Goal: Transaction & Acquisition: Purchase product/service

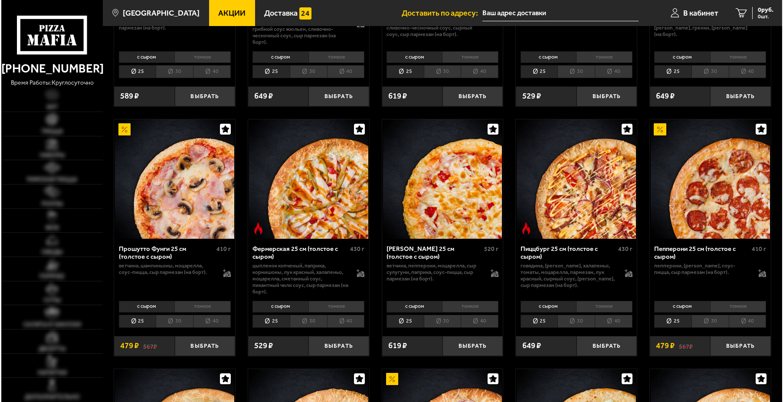
scroll to position [477, 0]
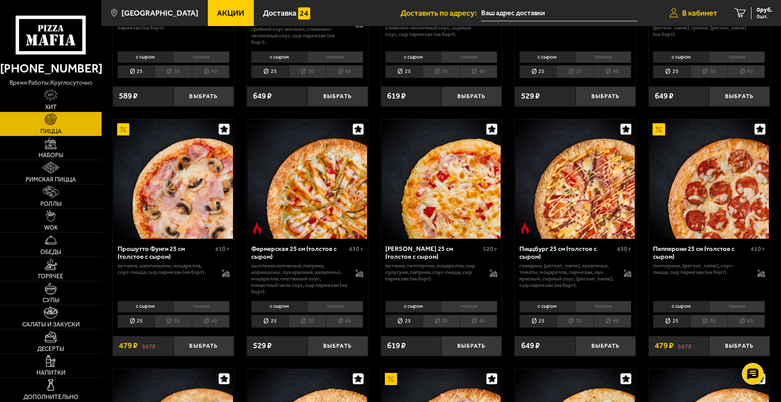
click at [695, 16] on span "В кабинет" at bounding box center [699, 13] width 35 height 8
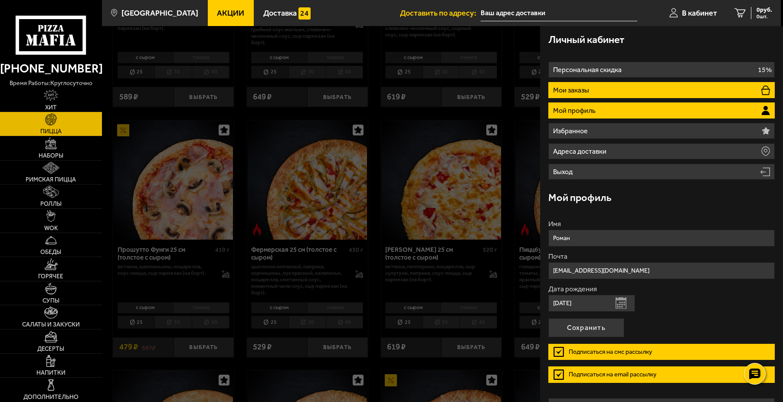
click at [605, 91] on li "Мои заказы" at bounding box center [662, 90] width 227 height 16
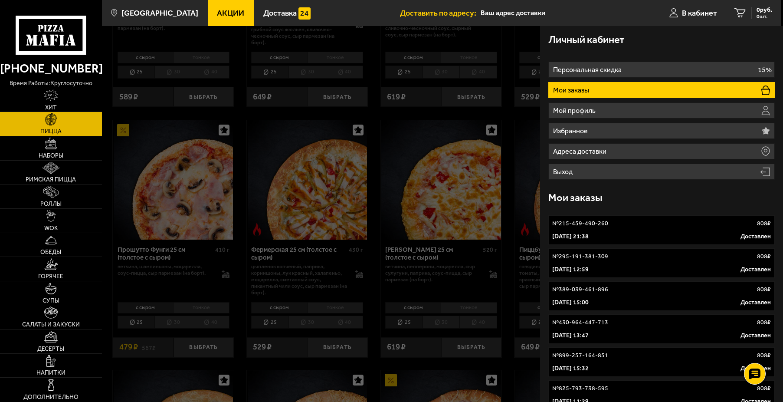
click at [610, 227] on div "№ 215-459-490-260 808 ₽" at bounding box center [662, 223] width 219 height 9
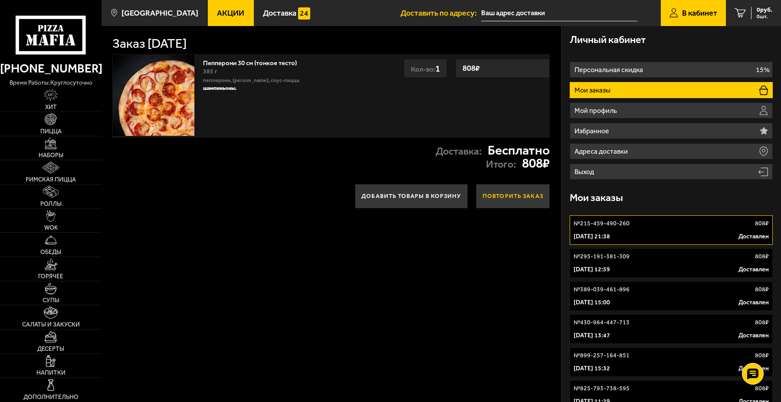
click at [497, 189] on button "Повторить заказ" at bounding box center [513, 196] width 74 height 24
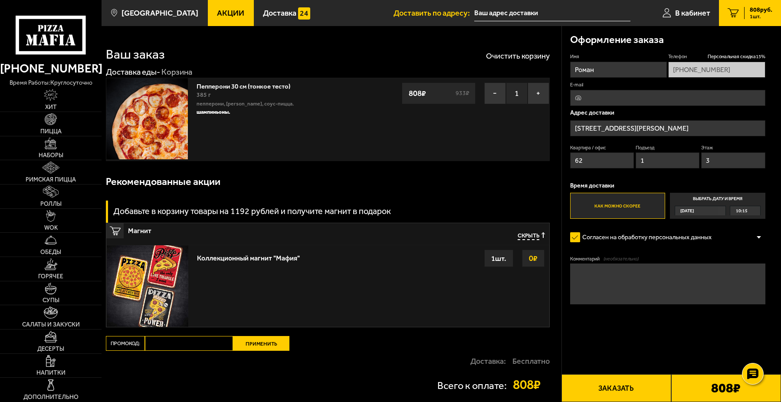
click at [683, 202] on label "Выбрать дату и время [DATE] 10:15" at bounding box center [717, 206] width 95 height 26
click at [0, 0] on input "Выбрать дату и время [DATE] 10:15" at bounding box center [0, 0] width 0 height 0
click at [684, 213] on span "[DATE]" at bounding box center [687, 211] width 13 height 10
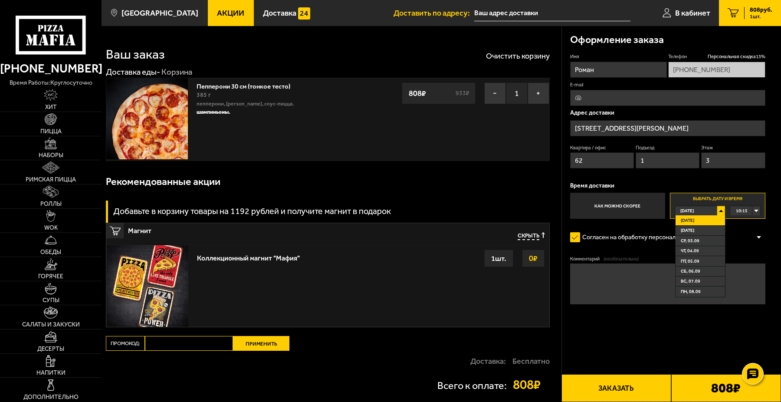
click at [683, 201] on label "Выбрать дату и время [DATE] [DATE] [DATE] ср, 03.09 чт, 04.09 пт, 05.09 сб, 06.…" at bounding box center [717, 206] width 95 height 26
click at [686, 204] on label "Выбрать дату и время [DATE] [DATE] [DATE] ср, 03.09 чт, 04.09 пт, 05.09 сб, 06.…" at bounding box center [717, 206] width 95 height 26
click at [688, 208] on span "[DATE]" at bounding box center [687, 211] width 13 height 10
click at [756, 210] on div "10:15" at bounding box center [745, 211] width 30 height 10
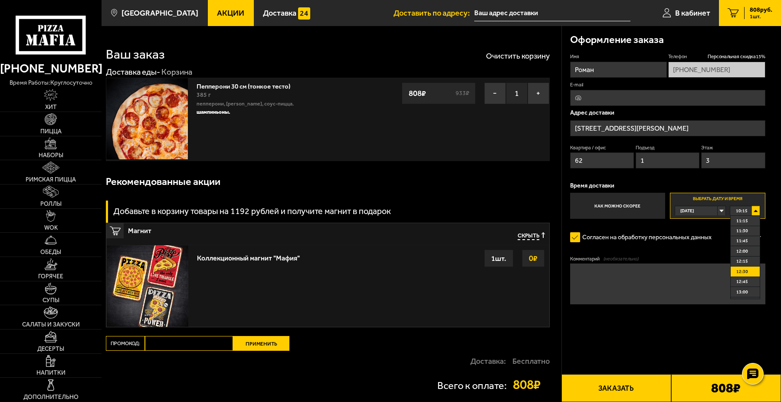
scroll to position [43, 0]
click at [751, 266] on li "12:30" at bounding box center [745, 268] width 29 height 10
click at [686, 180] on div "Имя Роман Телефон Персональная скидка 15 % [PHONE_NUMBER] E-mail Адрес доставки…" at bounding box center [667, 135] width 195 height 165
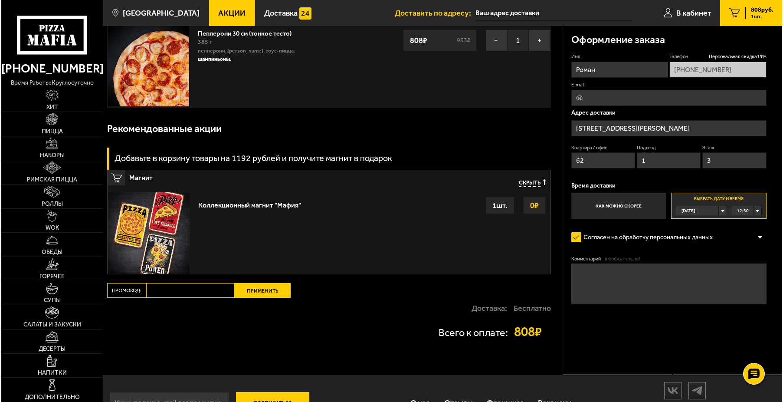
scroll to position [82, 0]
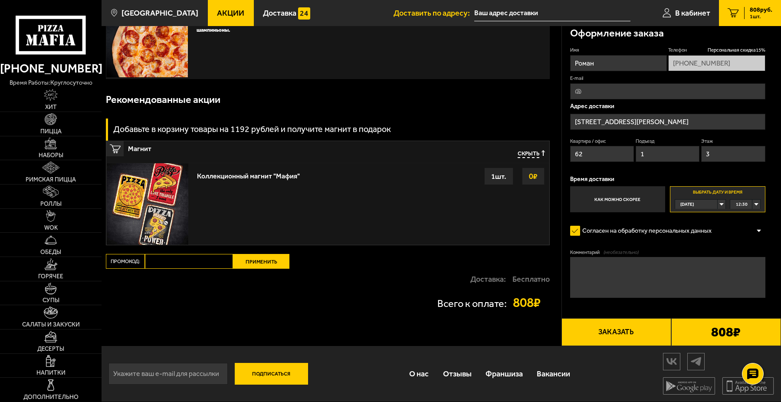
click at [624, 336] on button "Заказать" at bounding box center [617, 332] width 110 height 28
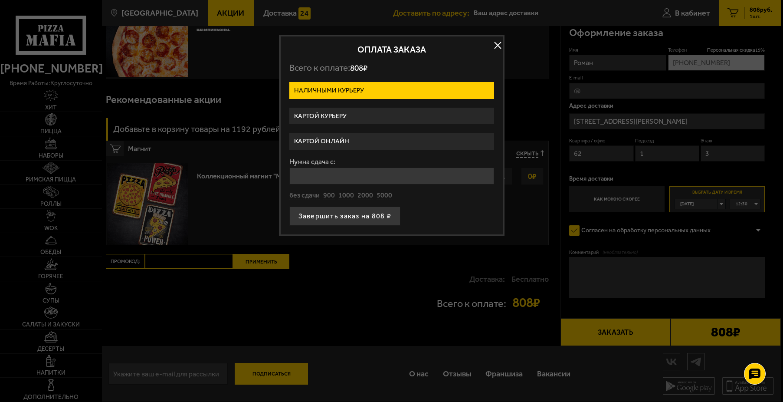
click at [324, 113] on label "Картой курьеру" at bounding box center [392, 116] width 205 height 17
click at [0, 0] on input "Картой курьеру" at bounding box center [0, 0] width 0 height 0
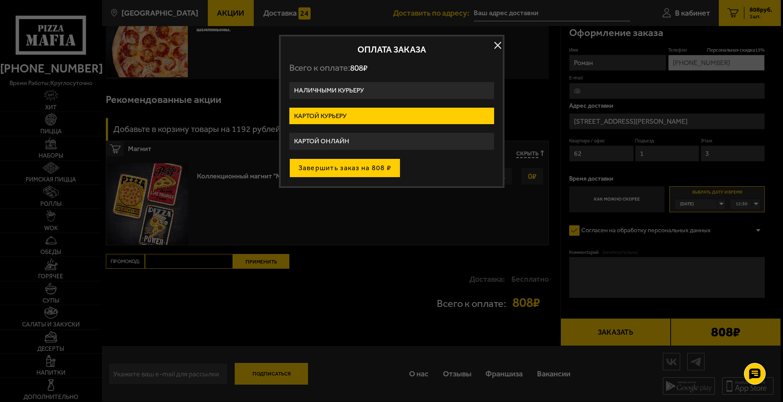
click at [353, 171] on button "Завершить заказ на 808 ₽" at bounding box center [346, 167] width 112 height 19
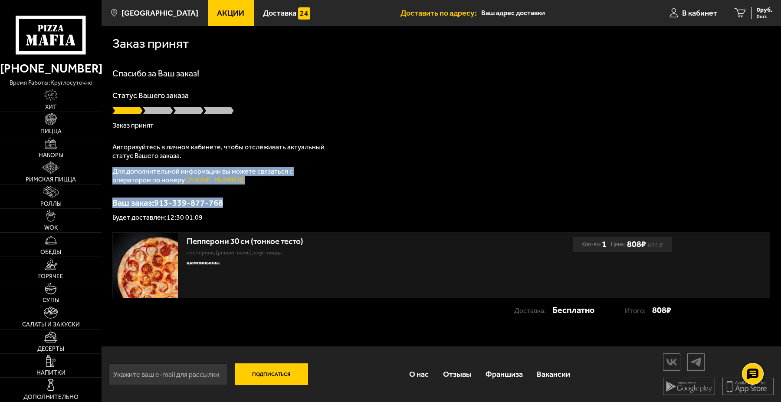
drag, startPoint x: 346, startPoint y: 154, endPoint x: 360, endPoint y: 176, distance: 25.8
click at [360, 176] on div "Спасибо за Ваш заказ! Статус Вашего заказа Заказ принят Авторизуйтесь в личном …" at bounding box center [441, 145] width 658 height 152
drag, startPoint x: 360, startPoint y: 176, endPoint x: 353, endPoint y: 145, distance: 31.2
click at [355, 160] on div "Спасибо за Ваш заказ! Статус Вашего заказа Заказ принят Авторизуйтесь в личном …" at bounding box center [441, 145] width 658 height 152
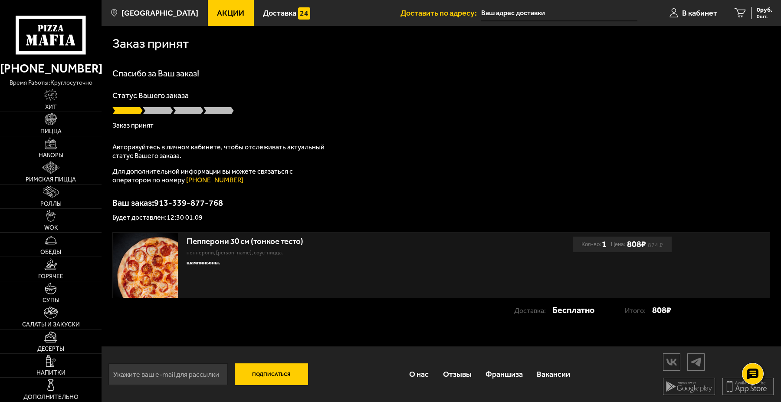
click at [353, 145] on div "Спасибо за Ваш заказ! Статус Вашего заказа Заказ принят Авторизуйтесь в личном …" at bounding box center [441, 145] width 658 height 152
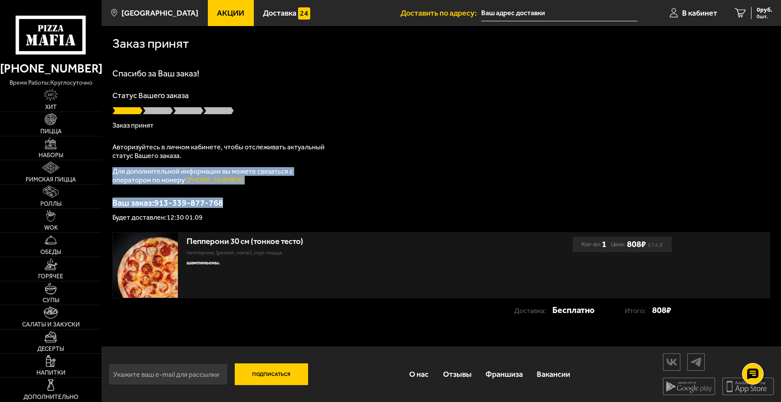
click at [344, 194] on div "Спасибо за Ваш заказ! Статус Вашего заказа Заказ принят Авторизуйтесь в личном …" at bounding box center [441, 145] width 658 height 152
click at [344, 196] on div "Спасибо за Ваш заказ! Статус Вашего заказа Заказ принят Авторизуйтесь в личном …" at bounding box center [441, 145] width 658 height 152
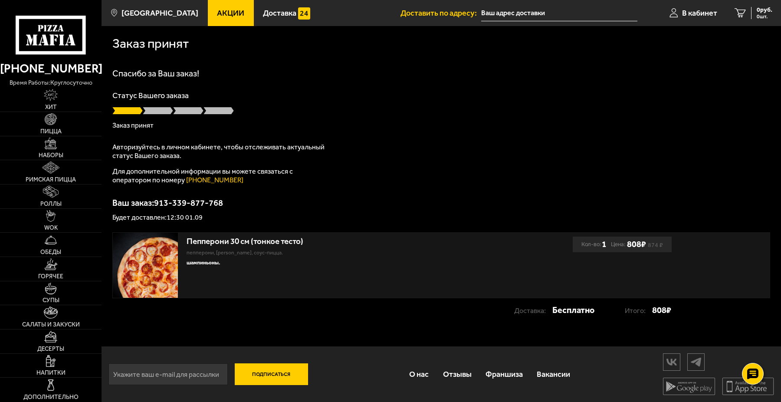
click at [441, 129] on div "Спасибо за Ваш заказ! Статус Вашего заказа Заказ принят Авторизуйтесь в личном …" at bounding box center [441, 145] width 658 height 152
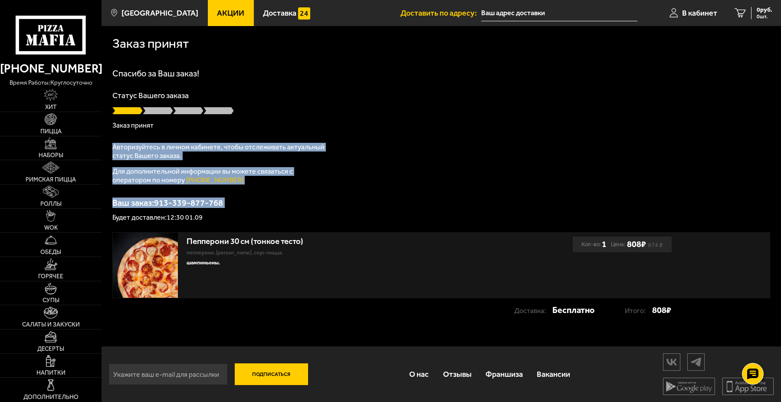
drag, startPoint x: 441, startPoint y: 129, endPoint x: 461, endPoint y: 172, distance: 47.2
click at [461, 172] on div "Спасибо за Ваш заказ! Статус Вашего заказа Заказ принят Авторизуйтесь в личном …" at bounding box center [441, 145] width 658 height 152
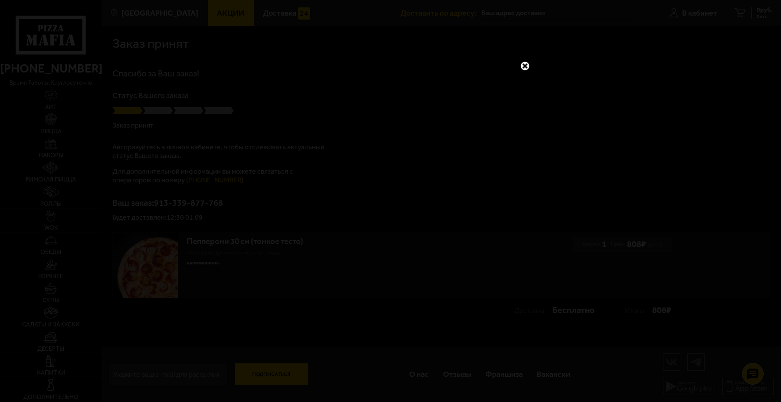
click at [523, 66] on link at bounding box center [525, 65] width 11 height 11
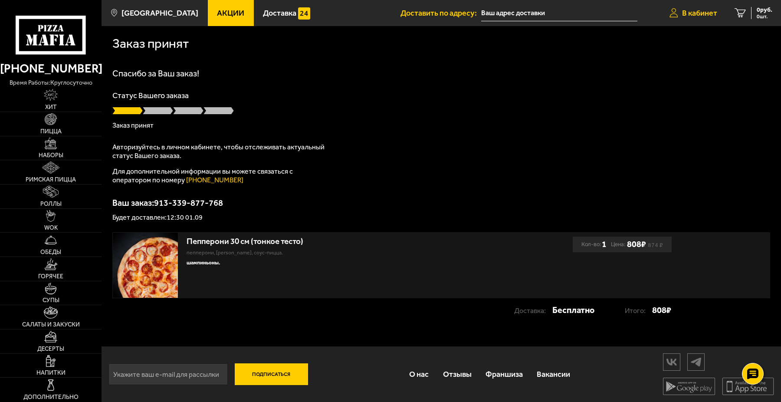
click at [704, 10] on span "В кабинет" at bounding box center [699, 13] width 35 height 8
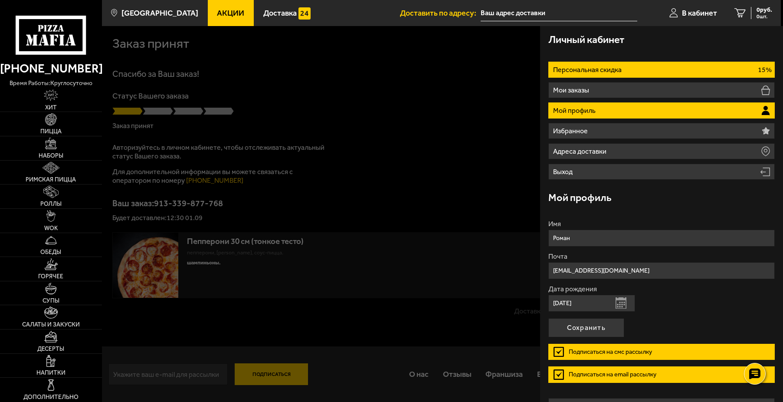
click at [672, 66] on li "Персональная скидка 15%" at bounding box center [662, 70] width 227 height 16
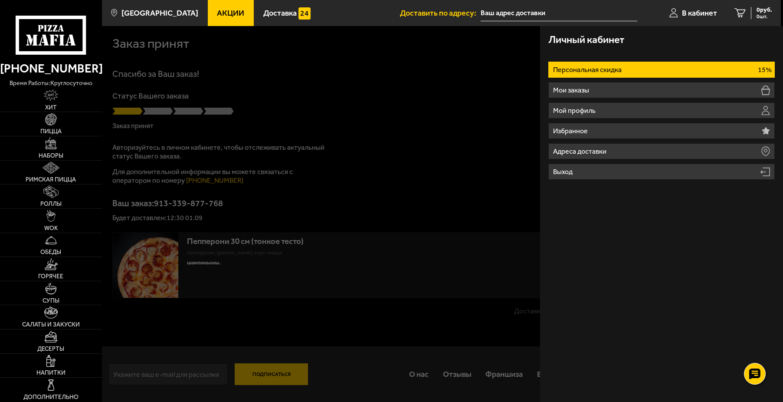
drag, startPoint x: 461, startPoint y: 151, endPoint x: 345, endPoint y: 152, distance: 115.9
click at [454, 152] on div at bounding box center [493, 227] width 783 height 402
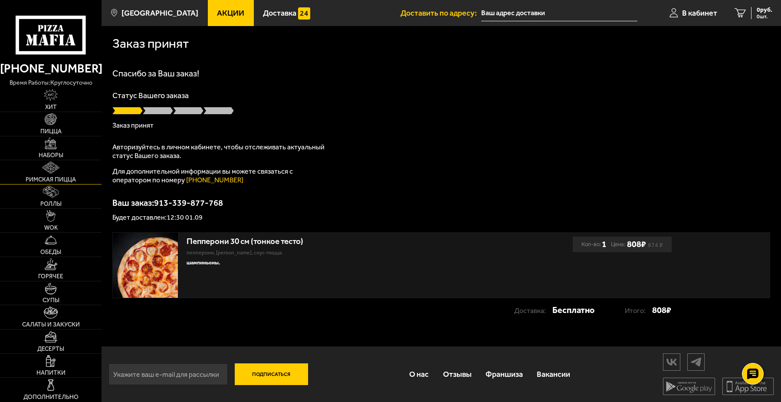
scroll to position [0, 0]
click at [61, 100] on link "Хит" at bounding box center [51, 100] width 102 height 24
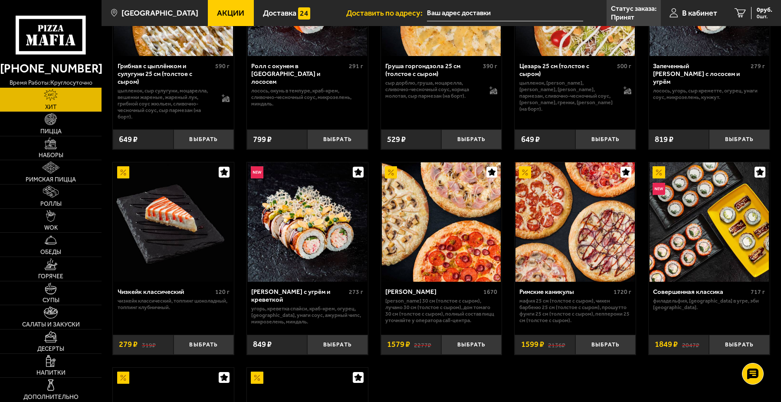
scroll to position [391, 0]
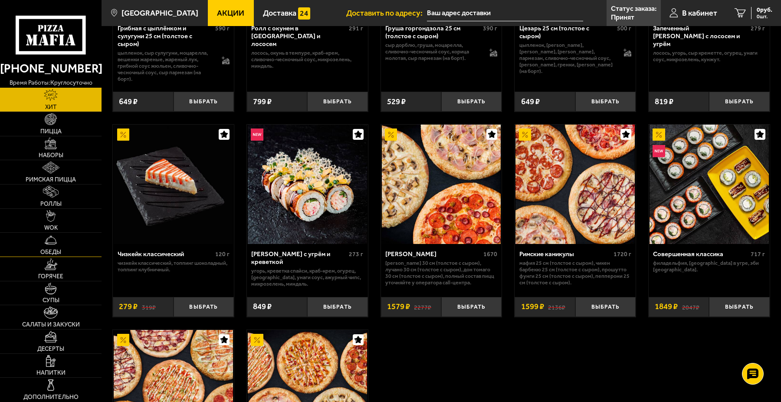
click at [35, 241] on link "Обеды" at bounding box center [51, 245] width 102 height 24
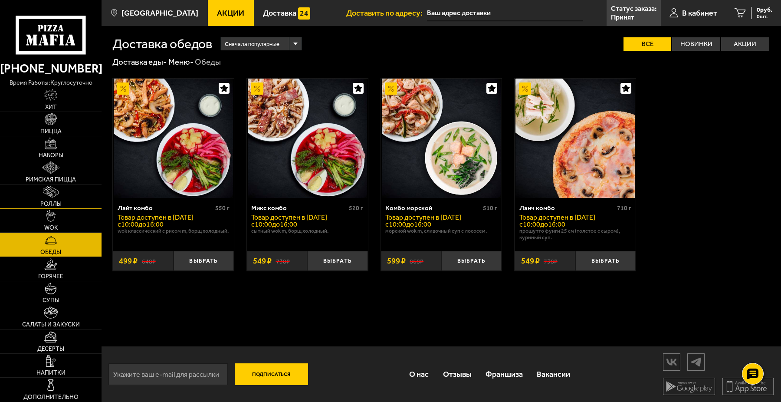
click at [38, 197] on link "Роллы" at bounding box center [51, 196] width 102 height 24
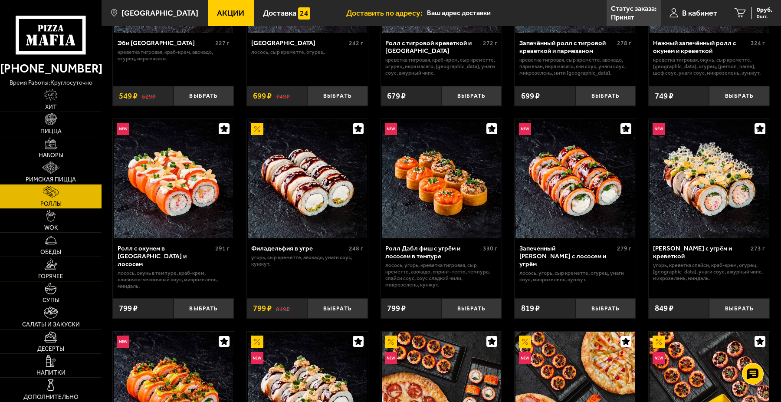
scroll to position [174, 0]
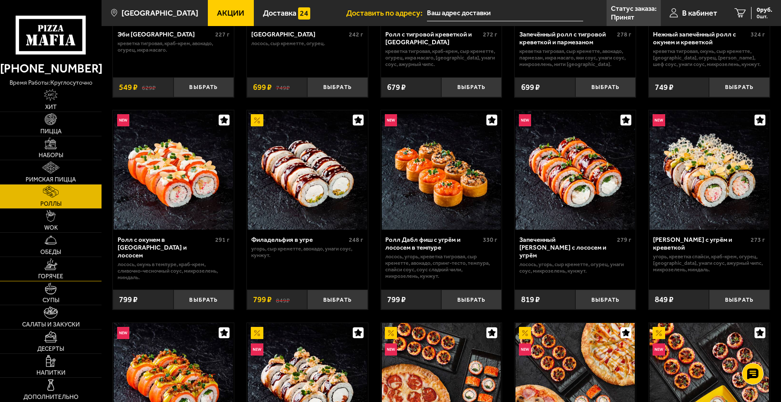
click at [60, 278] on span "Горячее" at bounding box center [50, 276] width 25 height 6
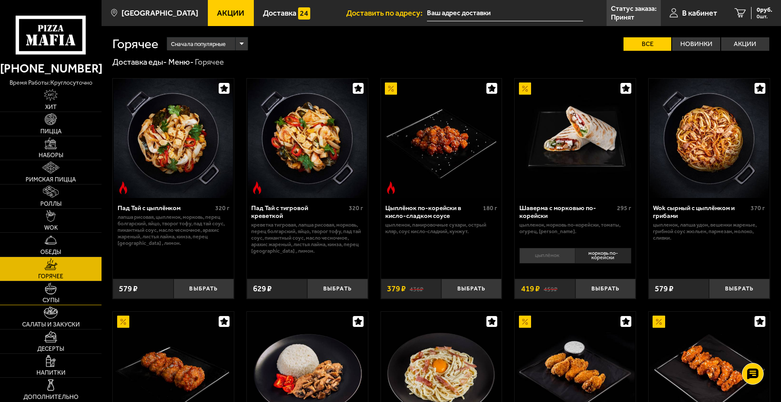
click at [60, 303] on link "Супы" at bounding box center [51, 293] width 102 height 24
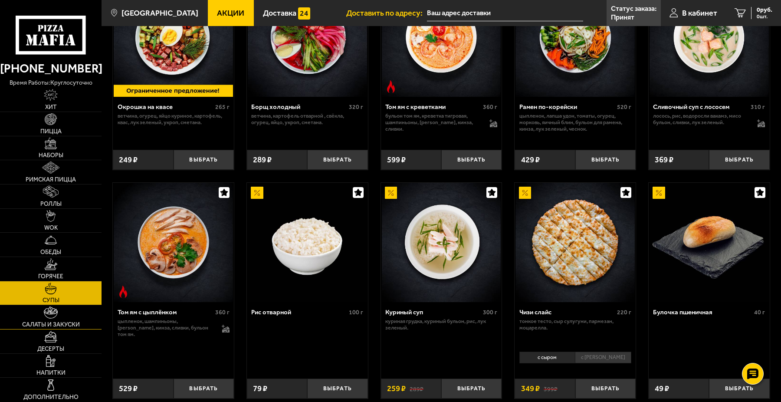
scroll to position [276, 0]
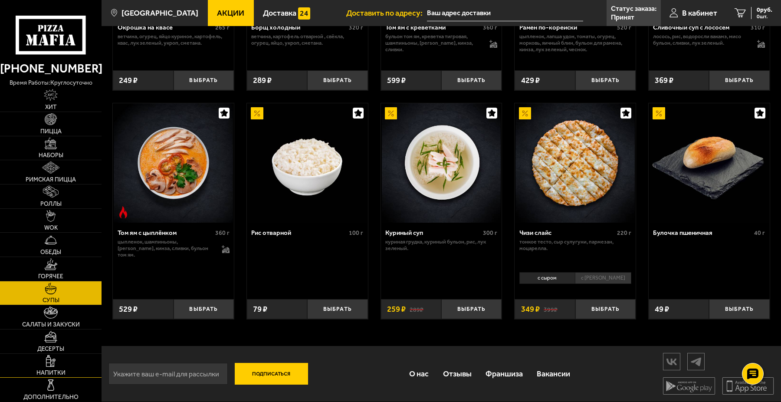
click at [54, 356] on img at bounding box center [50, 361] width 9 height 12
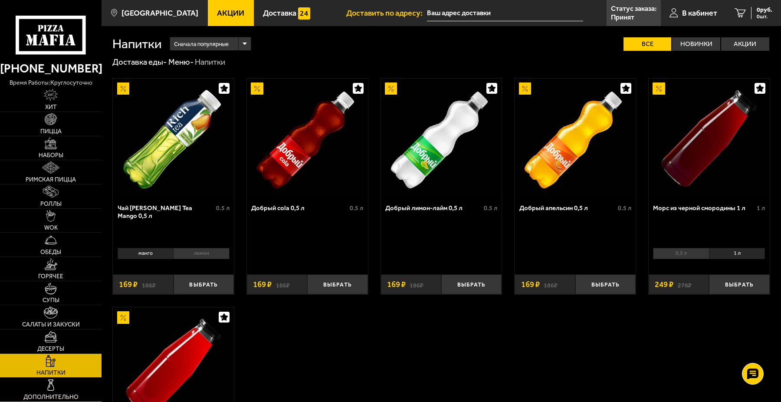
click at [67, 391] on link "Дополнительно" at bounding box center [51, 390] width 102 height 24
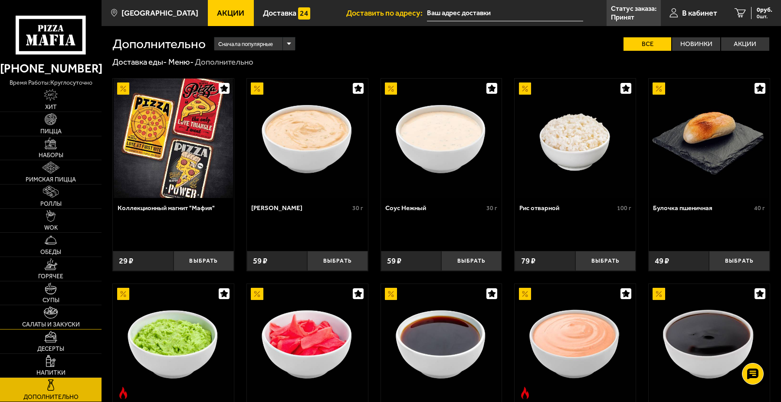
click at [49, 306] on link "Салаты и закуски" at bounding box center [51, 317] width 102 height 24
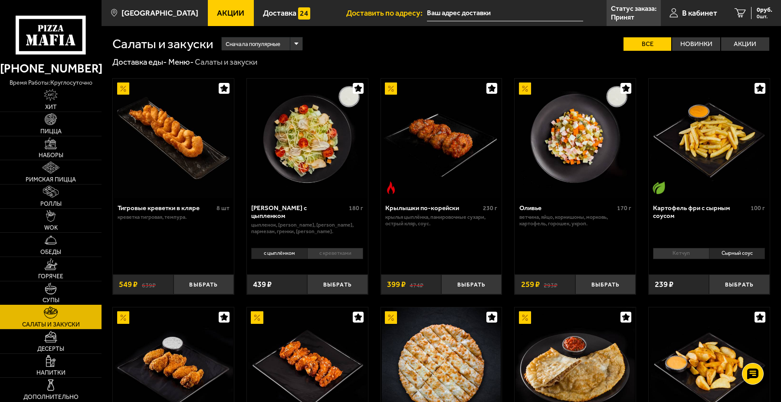
click at [43, 282] on link "Супы" at bounding box center [51, 293] width 102 height 24
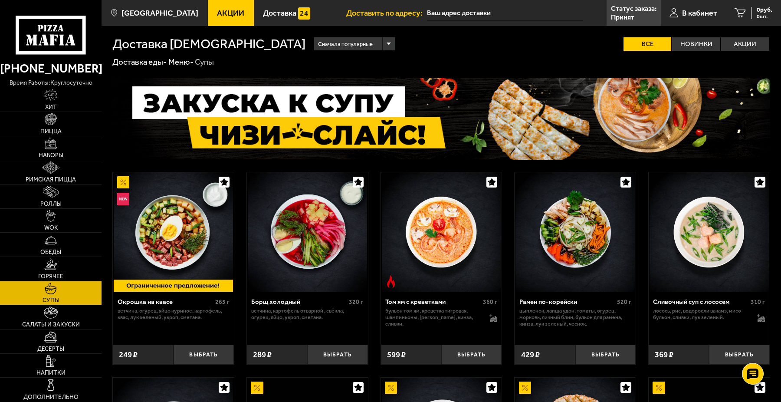
click at [49, 298] on span "Супы" at bounding box center [51, 300] width 17 height 6
click at [58, 315] on link "Салаты и закуски" at bounding box center [51, 317] width 102 height 24
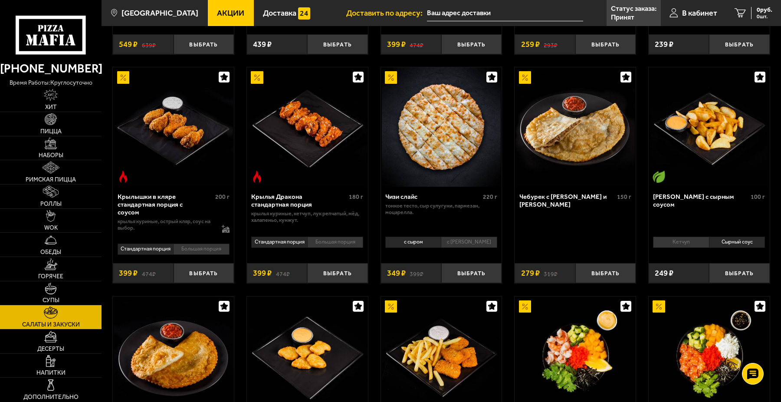
scroll to position [304, 0]
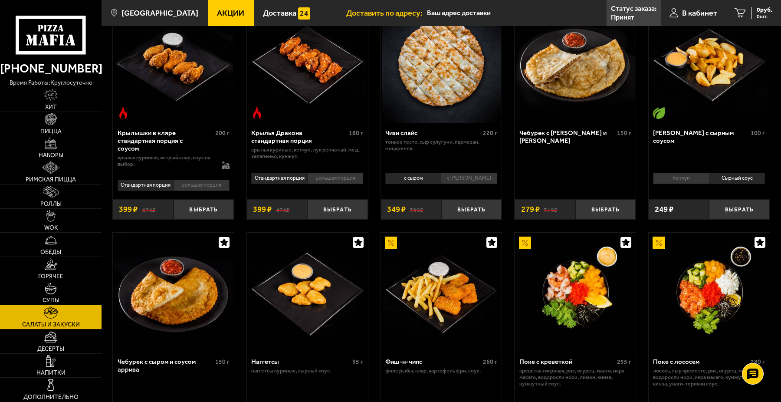
click at [119, 116] on img at bounding box center [123, 113] width 12 height 12
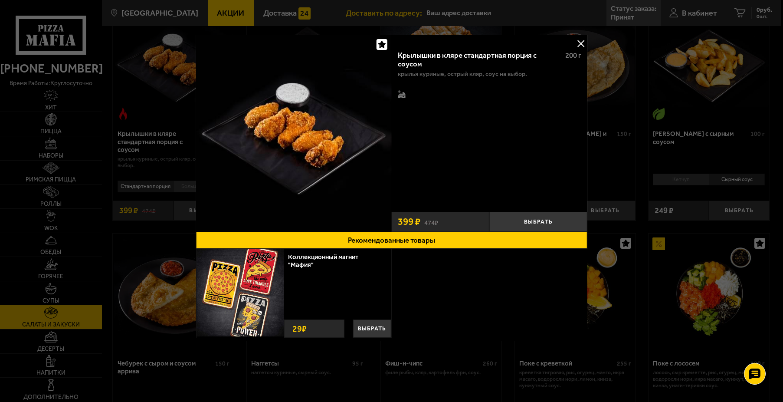
click at [155, 145] on div at bounding box center [391, 201] width 783 height 402
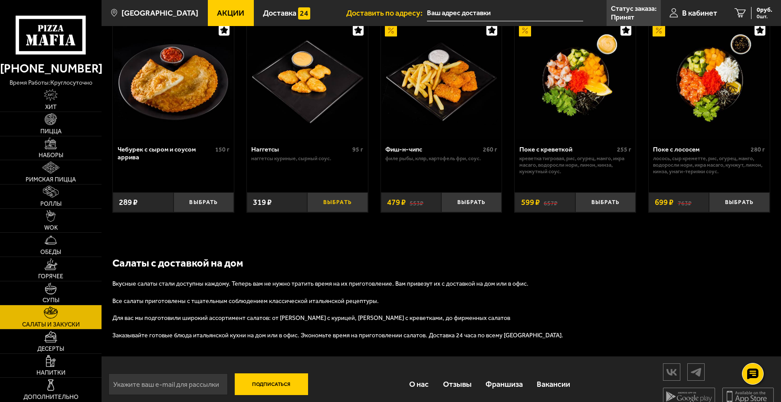
scroll to position [529, 0]
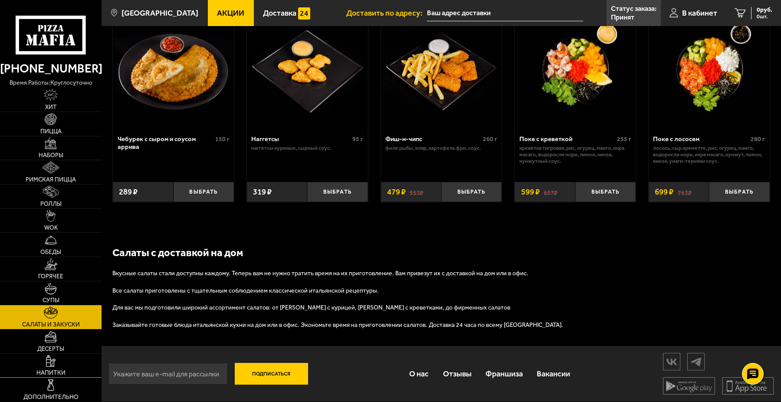
click at [39, 373] on span "Напитки" at bounding box center [50, 373] width 29 height 6
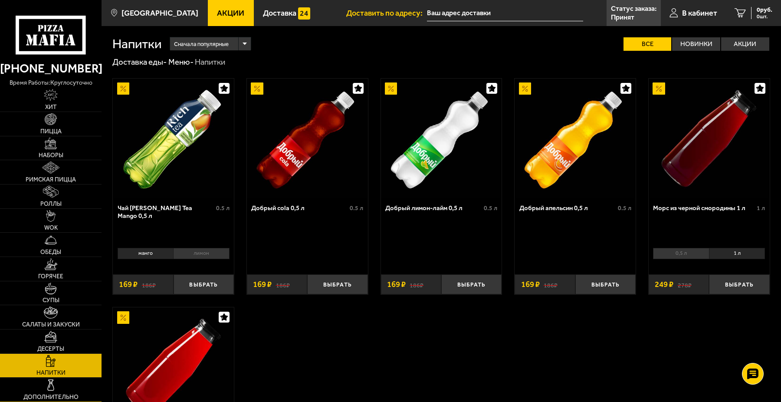
click at [45, 386] on img at bounding box center [51, 385] width 12 height 12
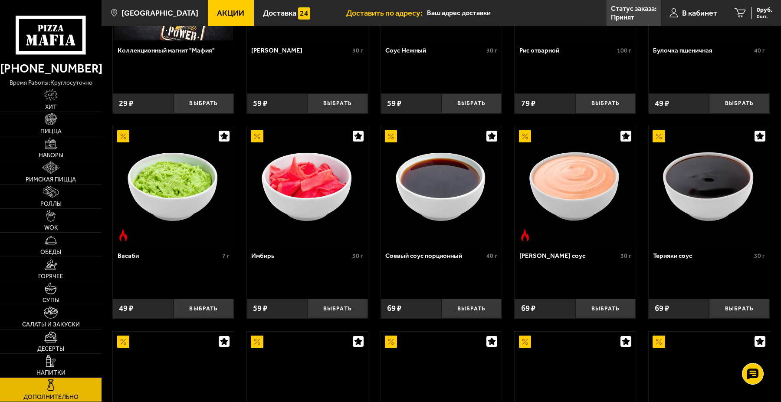
scroll to position [174, 0]
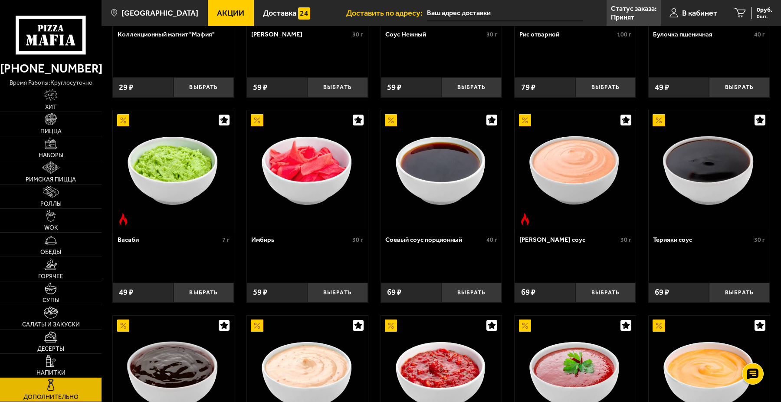
click at [60, 269] on link "Горячее" at bounding box center [51, 269] width 102 height 24
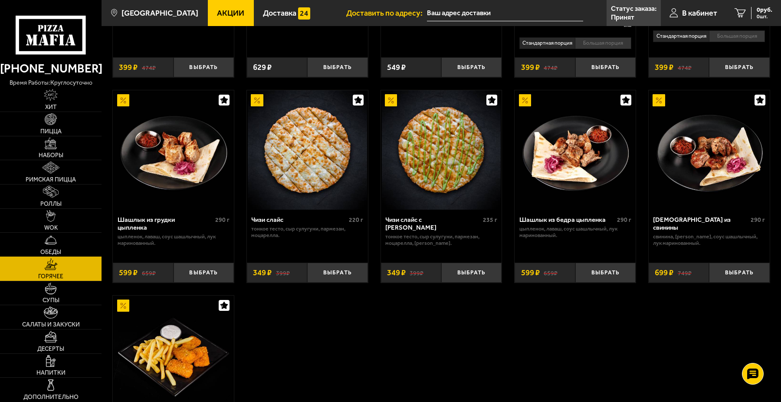
scroll to position [477, 0]
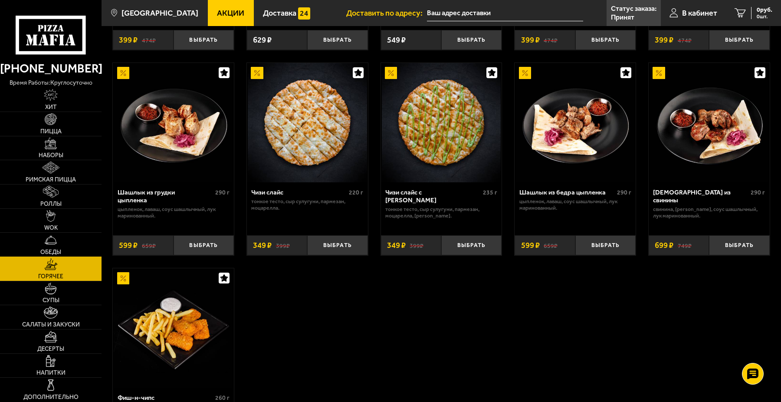
click at [57, 237] on link "Обеды" at bounding box center [51, 245] width 102 height 24
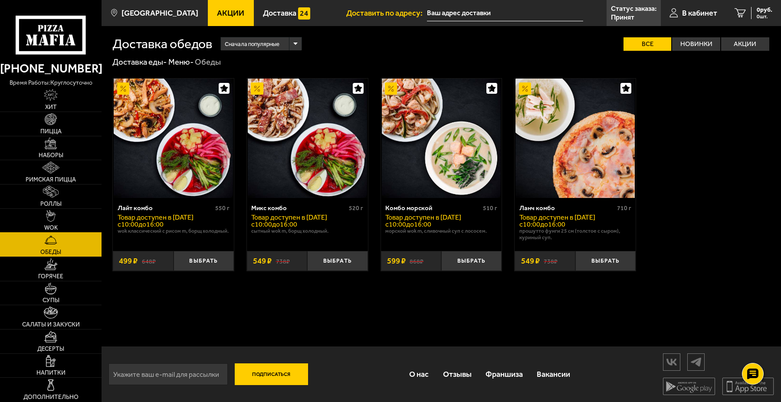
click at [63, 223] on link "WOK" at bounding box center [51, 221] width 102 height 24
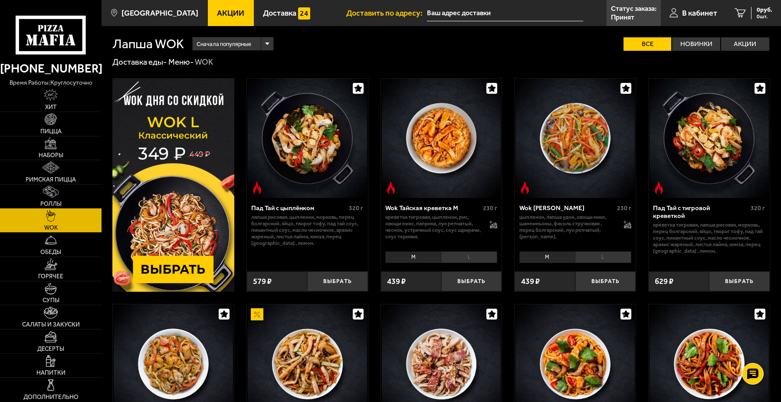
click at [67, 199] on link "Роллы" at bounding box center [51, 196] width 102 height 24
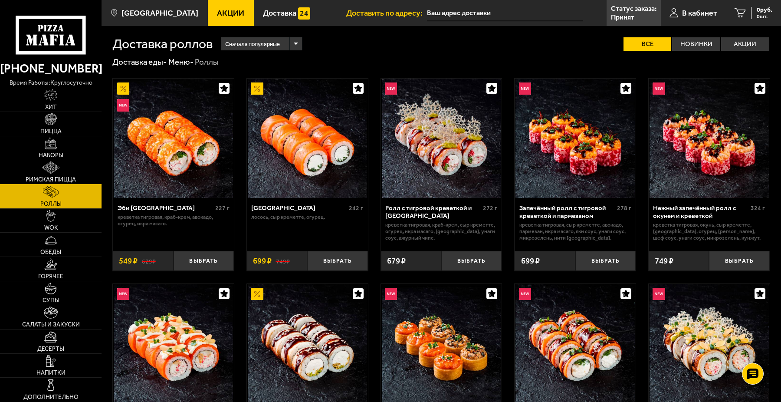
click at [69, 181] on span "Римская пицца" at bounding box center [51, 180] width 50 height 6
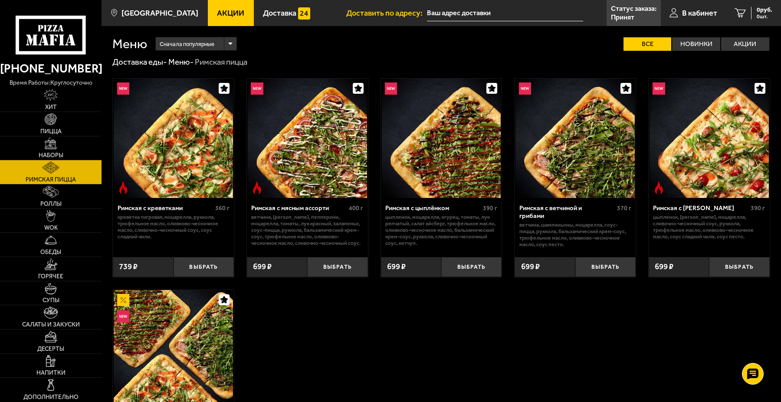
click at [69, 161] on link "Римская пицца" at bounding box center [51, 172] width 102 height 24
click at [69, 152] on link "Наборы" at bounding box center [51, 148] width 102 height 24
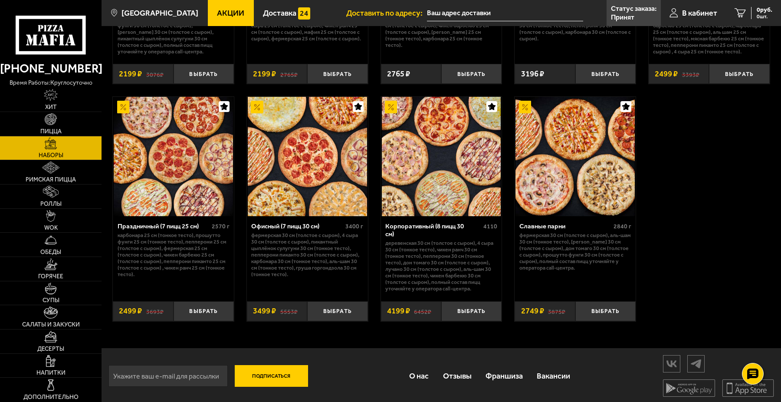
scroll to position [1235, 0]
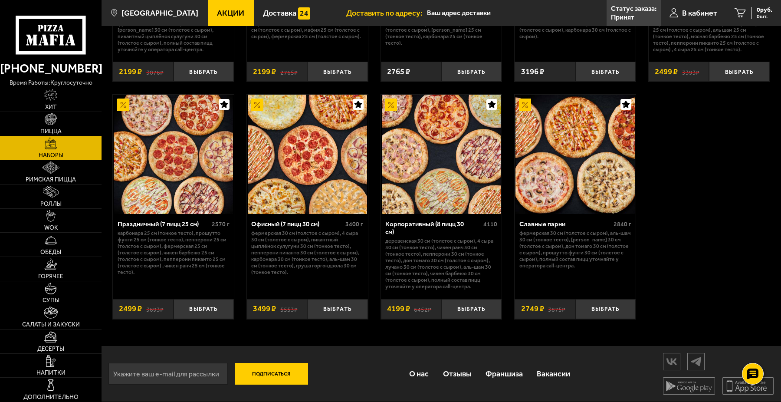
click at [49, 123] on img at bounding box center [51, 119] width 12 height 12
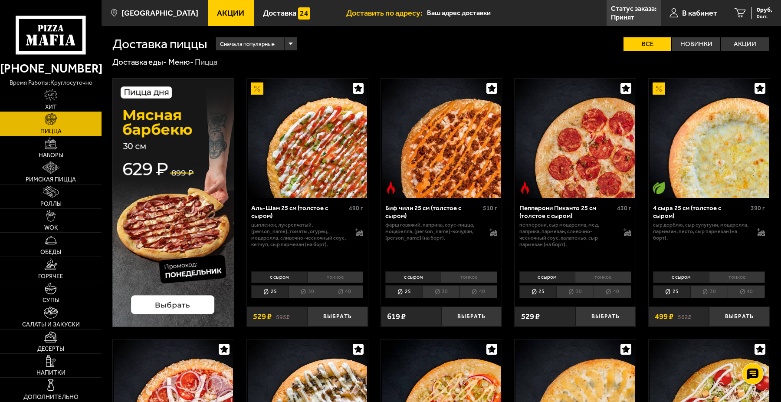
click at [51, 101] on img at bounding box center [51, 95] width 14 height 12
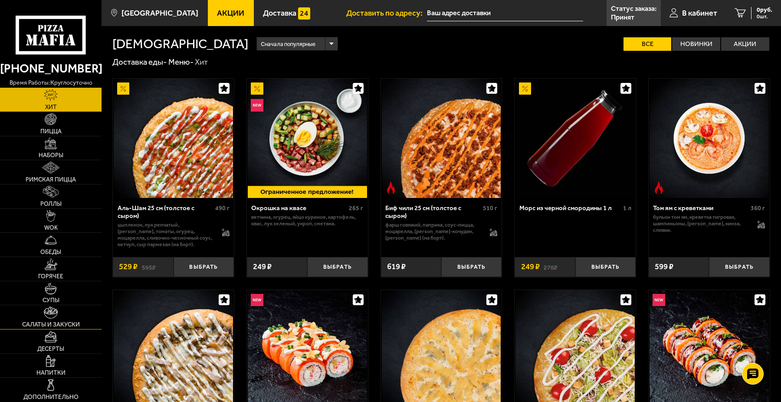
click at [49, 326] on span "Салаты и закуски" at bounding box center [51, 325] width 58 height 6
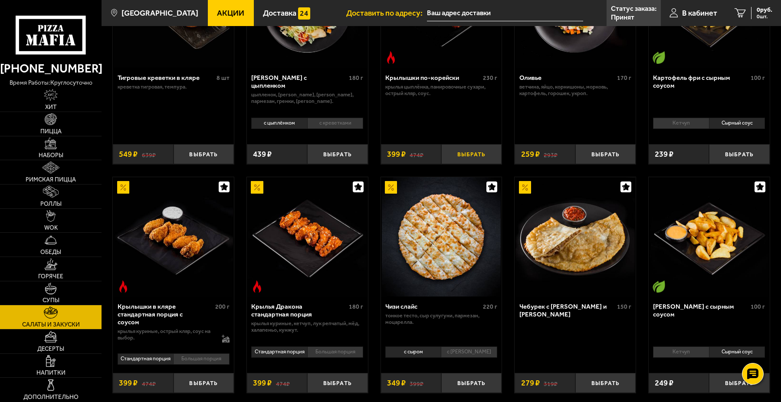
scroll to position [174, 0]
